Goal: Information Seeking & Learning: Learn about a topic

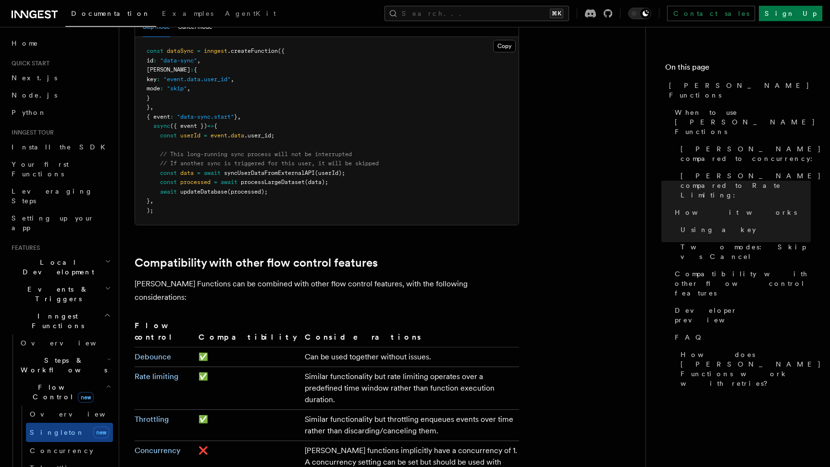
scroll to position [68, 0]
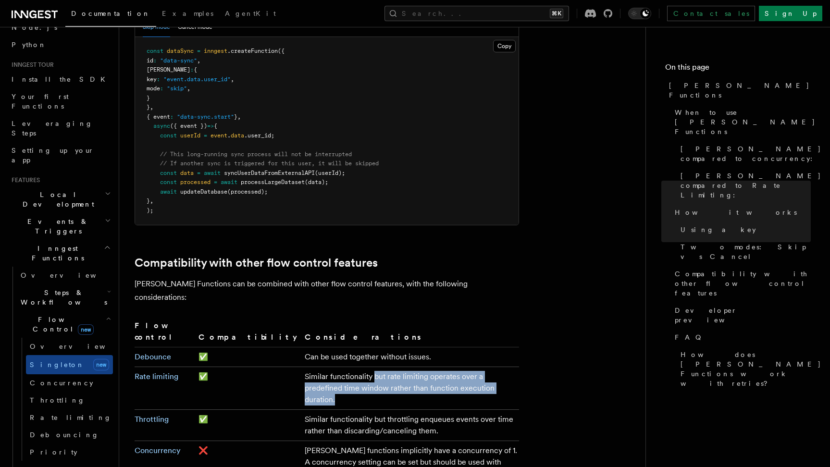
drag, startPoint x: 312, startPoint y: 302, endPoint x: 358, endPoint y: 321, distance: 50.3
click at [358, 367] on td "Similar functionality but rate limiting operates over a predefined time window …" at bounding box center [410, 388] width 218 height 43
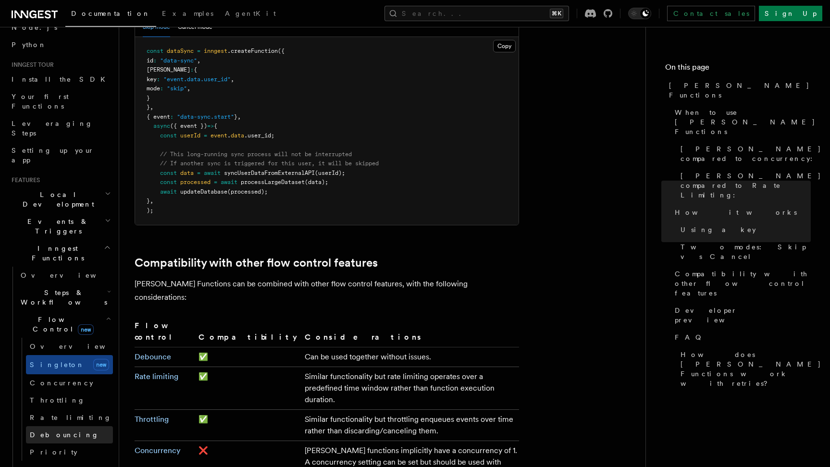
click at [64, 431] on span "Debouncing" at bounding box center [64, 435] width 69 height 8
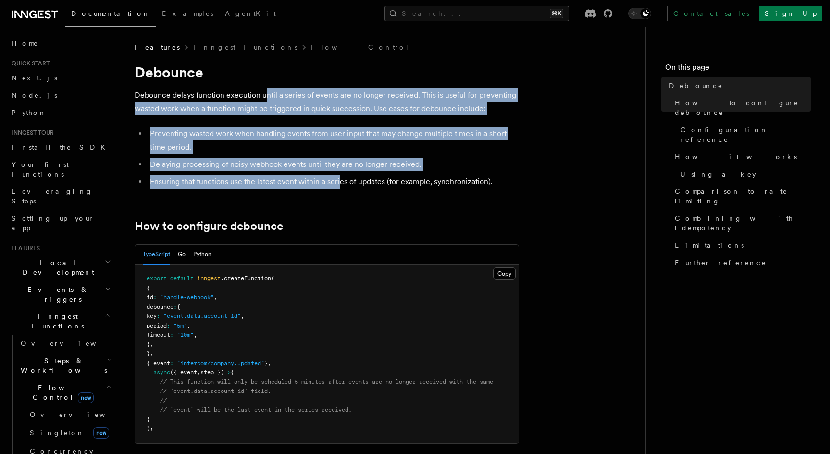
drag, startPoint x: 266, startPoint y: 96, endPoint x: 340, endPoint y: 181, distance: 113.2
click at [340, 181] on li "Ensuring that functions use the latest event within a series of updates (for ex…" at bounding box center [333, 181] width 372 height 13
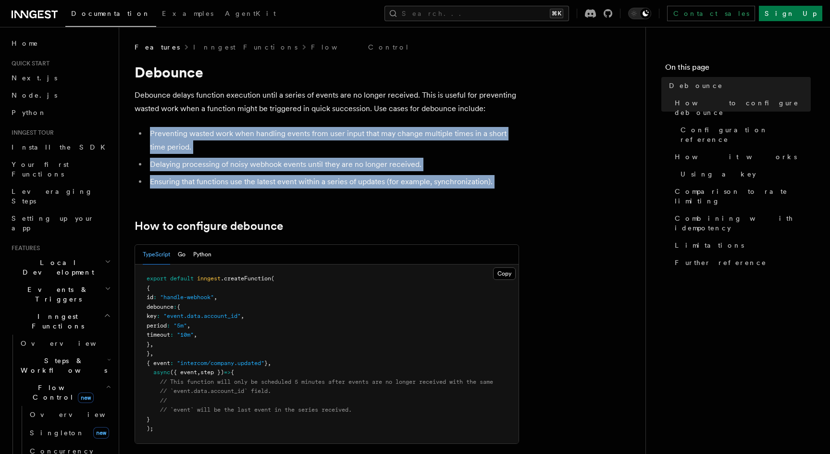
drag, startPoint x: 150, startPoint y: 133, endPoint x: 332, endPoint y: 189, distance: 191.2
drag, startPoint x: 361, startPoint y: 184, endPoint x: 243, endPoint y: 126, distance: 131.2
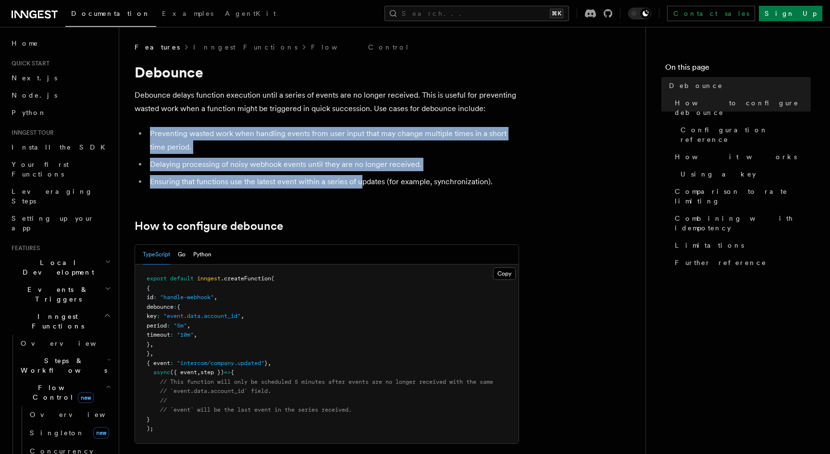
click at [304, 172] on ul "Preventing wasted work when handling events from user input that may change mul…" at bounding box center [327, 158] width 385 height 62
